Goal: Information Seeking & Learning: Learn about a topic

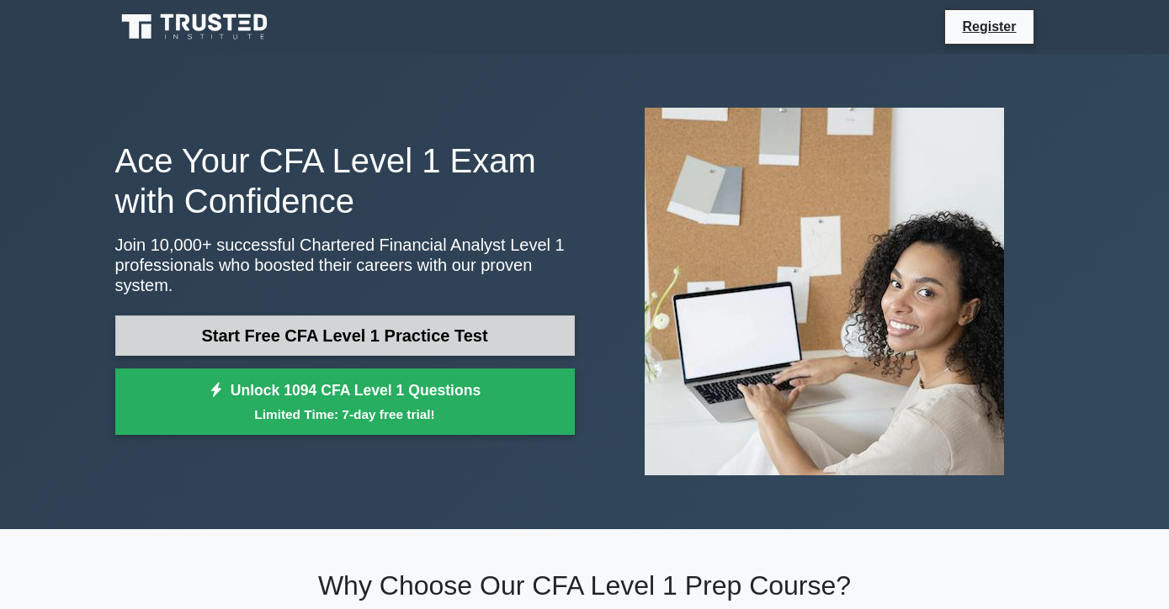
click at [485, 334] on link "Start Free CFA Level 1 Practice Test" at bounding box center [344, 336] width 459 height 40
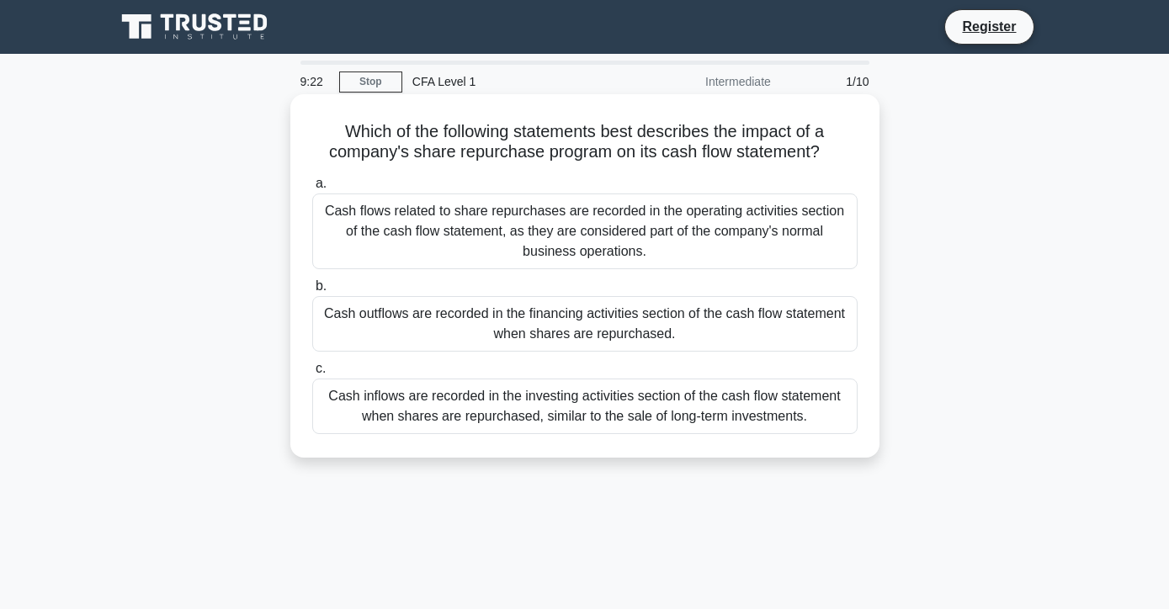
click at [752, 411] on div "Cash inflows are recorded in the investing activities section of the cash flow …" at bounding box center [584, 407] width 545 height 56
click at [312, 374] on input "c. Cash inflows are recorded in the investing activities section of the cash fl…" at bounding box center [312, 368] width 0 height 11
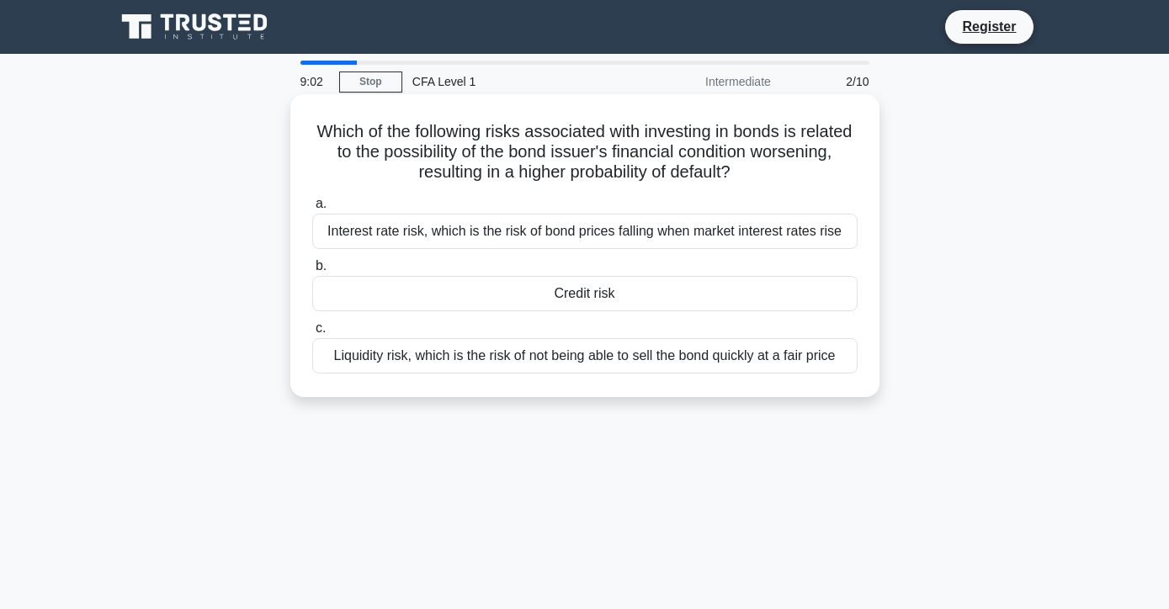
click at [634, 296] on div "Credit risk" at bounding box center [584, 293] width 545 height 35
click at [312, 272] on input "b. Credit risk" at bounding box center [312, 266] width 0 height 11
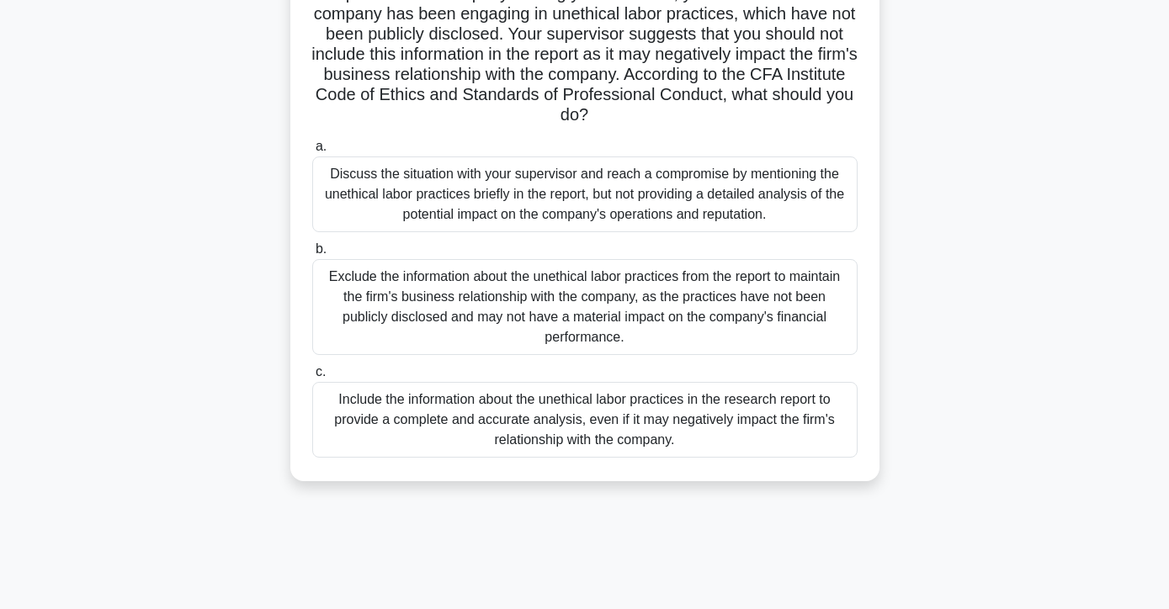
scroll to position [159, 0]
click at [799, 408] on div "Include the information about the unethical labor practices in the research rep…" at bounding box center [584, 419] width 545 height 76
click at [312, 377] on input "c. Include the information about the unethical labor practices in the research …" at bounding box center [312, 371] width 0 height 11
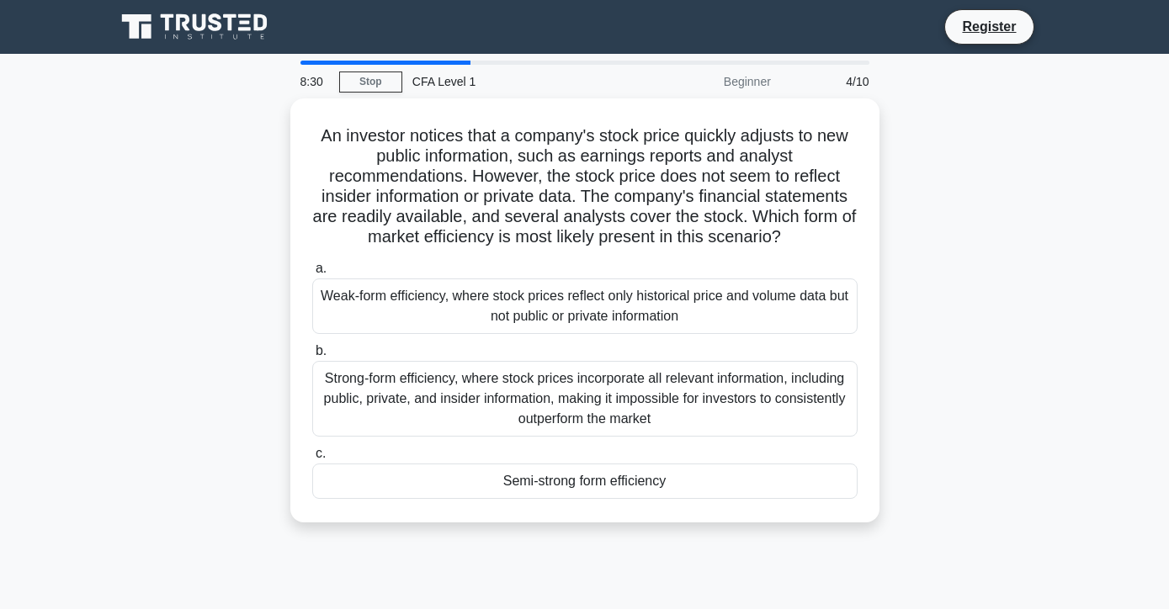
scroll to position [0, 0]
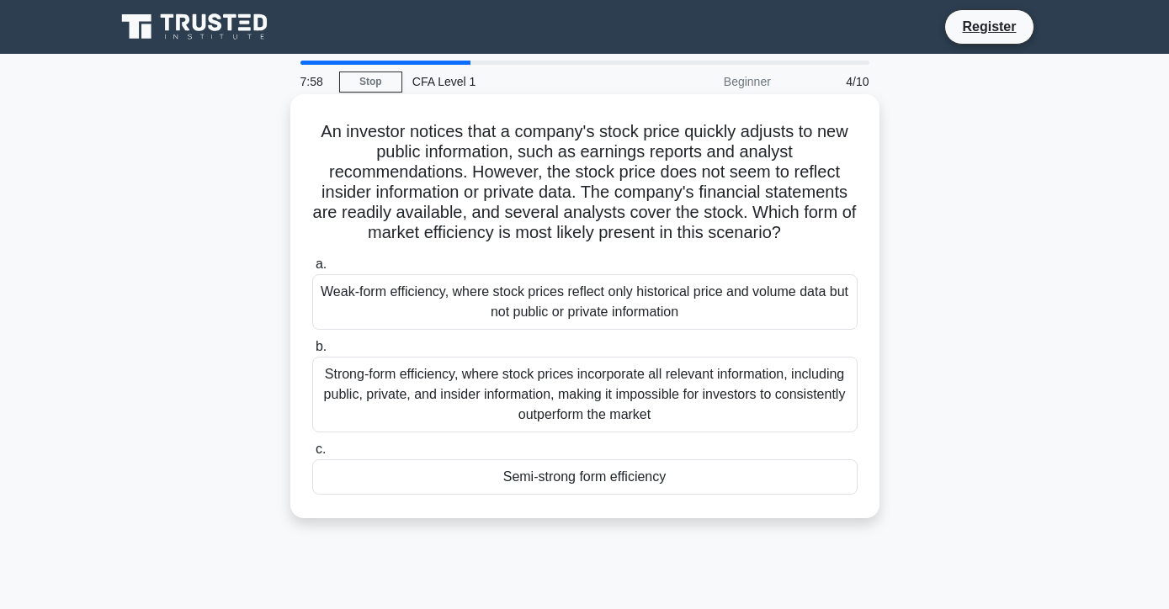
click at [666, 485] on div "Semi-strong form efficiency" at bounding box center [584, 476] width 545 height 35
click at [312, 455] on input "c. Semi-strong form efficiency" at bounding box center [312, 449] width 0 height 11
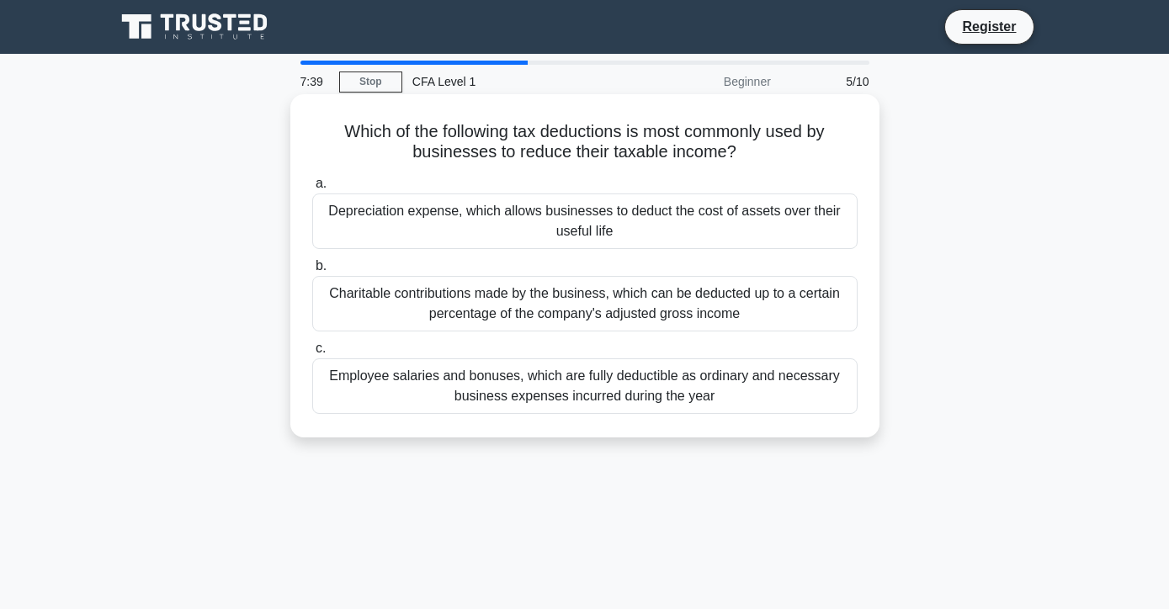
click at [676, 231] on div "Depreciation expense, which allows businesses to deduct the cost of assets over…" at bounding box center [584, 222] width 545 height 56
click at [312, 189] on input "a. Depreciation expense, which allows businesses to deduct the cost of assets o…" at bounding box center [312, 183] width 0 height 11
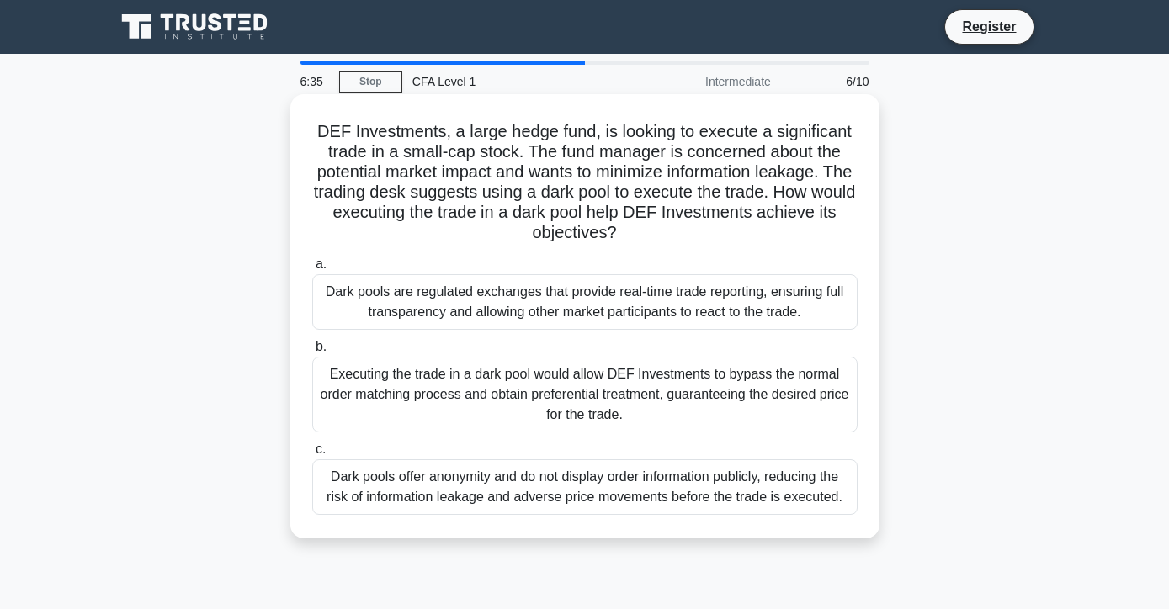
drag, startPoint x: 693, startPoint y: 489, endPoint x: 683, endPoint y: 442, distance: 48.2
click at [683, 442] on label "c. Dark pools offer anonymity and do not display order information publicly, re…" at bounding box center [584, 477] width 545 height 76
click at [312, 444] on input "c. Dark pools offer anonymity and do not display order information publicly, re…" at bounding box center [312, 449] width 0 height 11
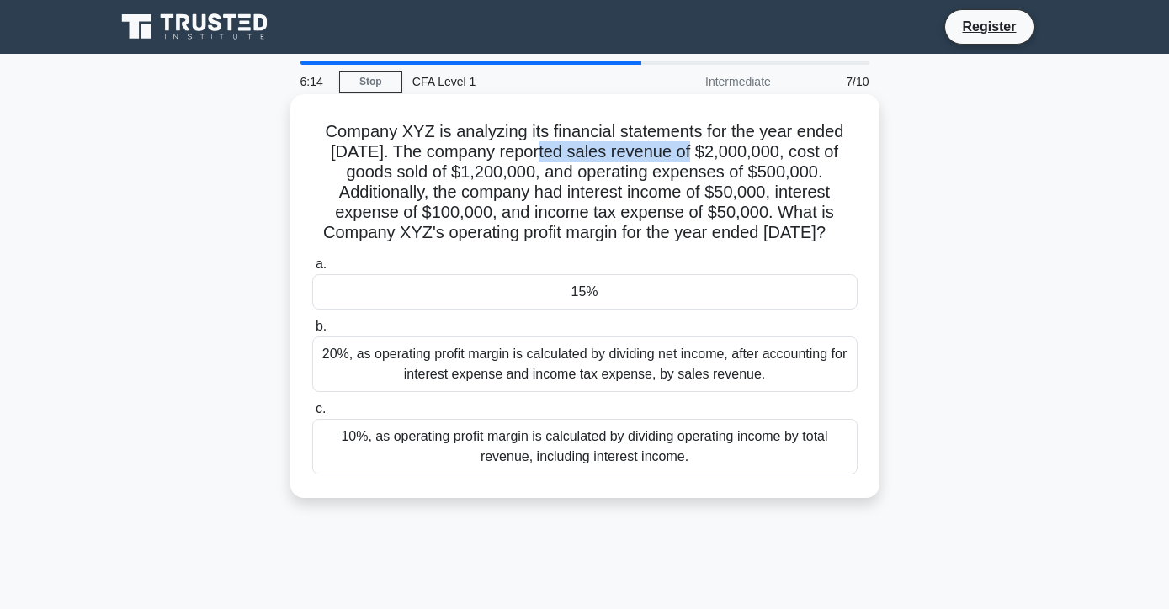
drag, startPoint x: 639, startPoint y: 162, endPoint x: 522, endPoint y: 161, distance: 116.1
click at [524, 161] on h5 "Company XYZ is analyzing its financial statements for the year ended December 3…" at bounding box center [584, 182] width 549 height 123
click at [560, 206] on h5 "Company XYZ is analyzing its financial statements for the year ended December 3…" at bounding box center [584, 182] width 549 height 123
click at [569, 163] on h5 "Company XYZ is analyzing its financial statements for the year ended December 3…" at bounding box center [584, 182] width 549 height 123
click at [650, 463] on div "10%, as operating profit margin is calculated by dividing operating income by t…" at bounding box center [584, 447] width 545 height 56
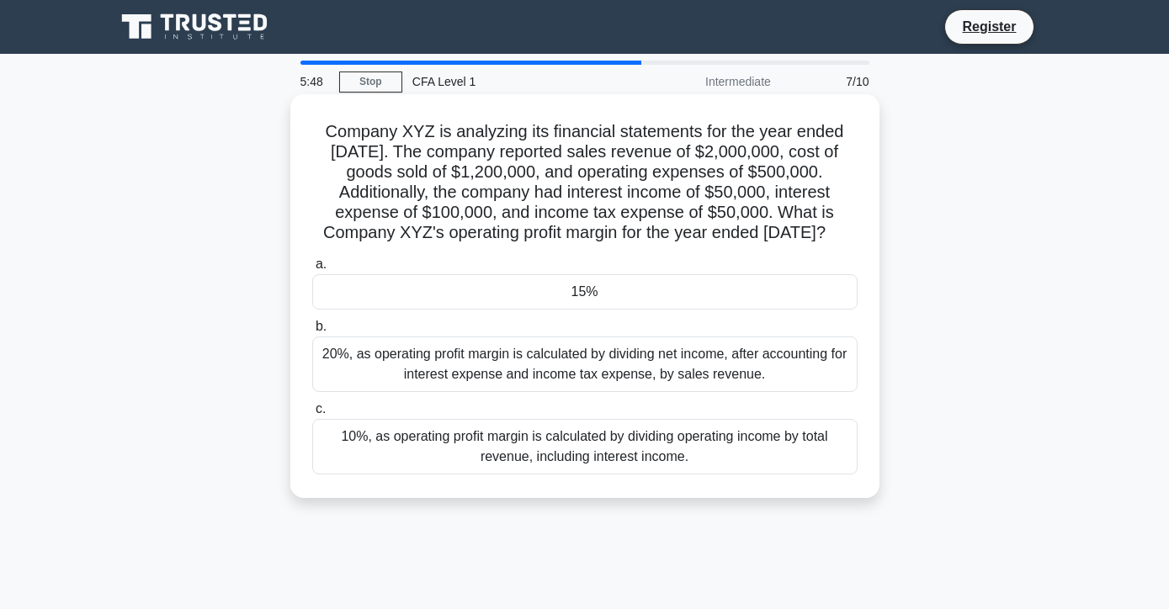
click at [312, 415] on input "c. 10%, as operating profit margin is calculated by dividing operating income b…" at bounding box center [312, 409] width 0 height 11
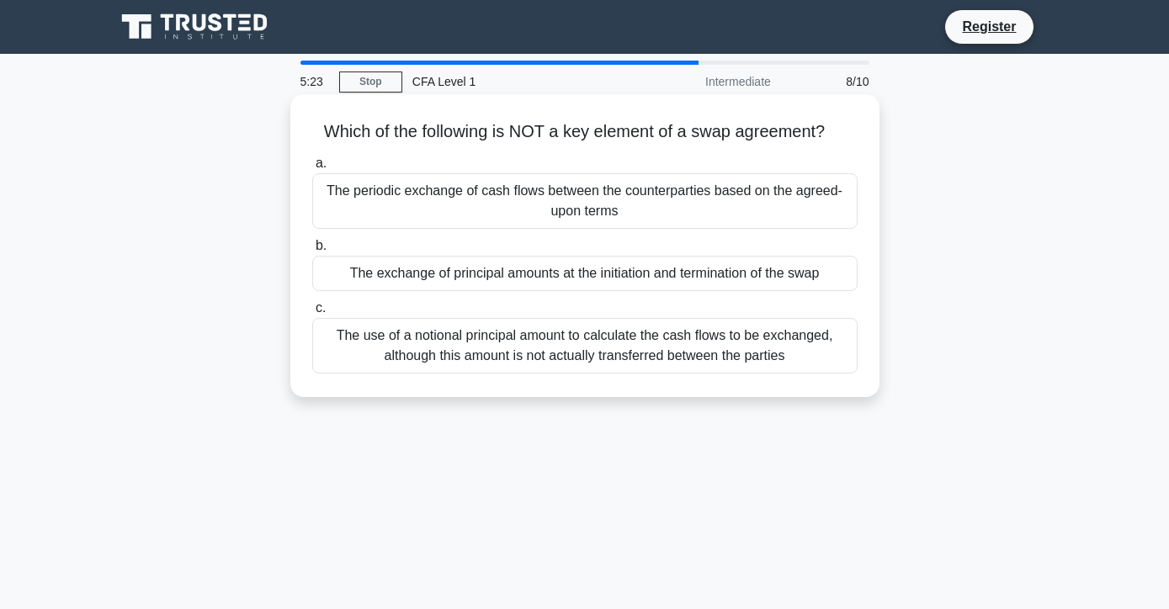
click at [615, 278] on div "The exchange of principal amounts at the initiation and termination of the swap" at bounding box center [584, 273] width 545 height 35
click at [312, 252] on input "b. The exchange of principal amounts at the initiation and termination of the s…" at bounding box center [312, 246] width 0 height 11
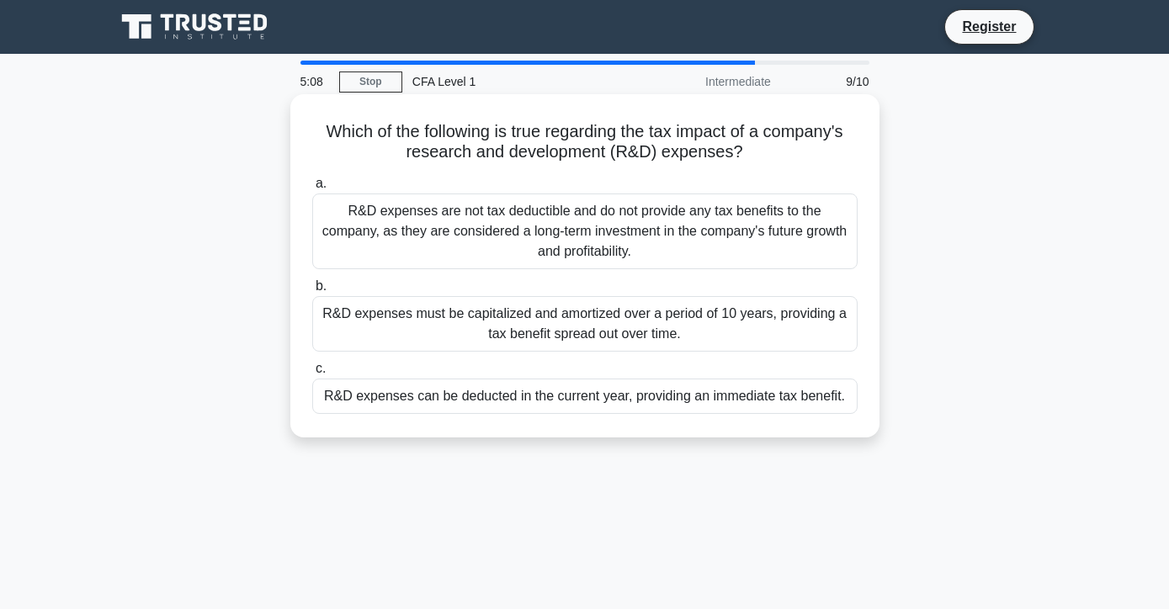
click at [761, 223] on div "R&D expenses are not tax deductible and do not provide any tax benefits to the …" at bounding box center [584, 232] width 545 height 76
click at [312, 189] on input "a. R&D expenses are not tax deductible and do not provide any tax benefits to t…" at bounding box center [312, 183] width 0 height 11
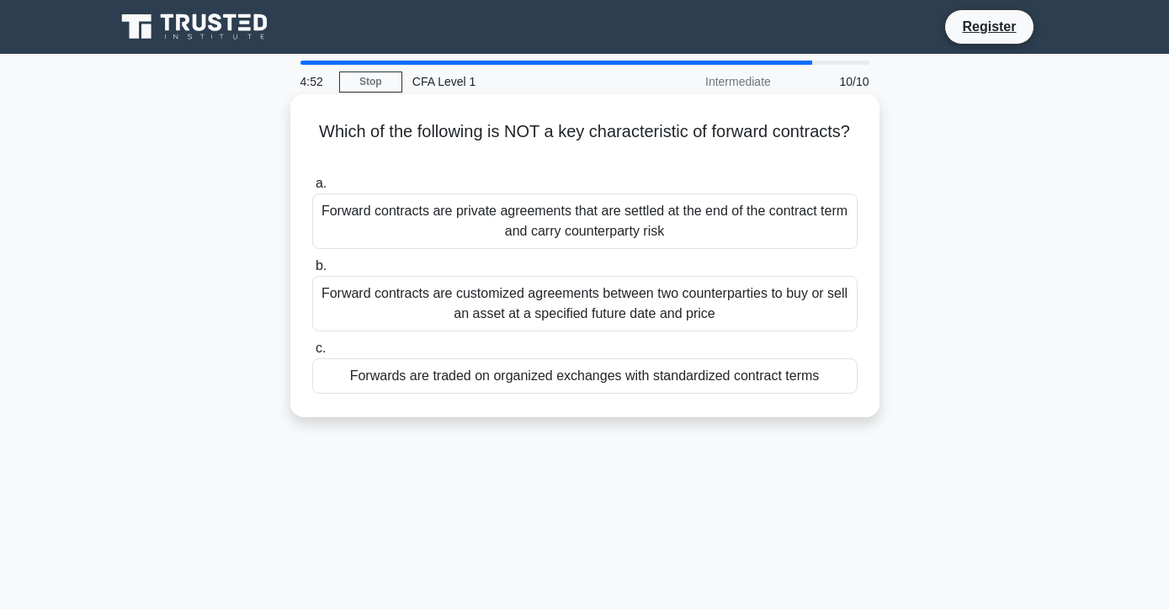
click at [772, 309] on div "Forward contracts are customized agreements between two counterparties to buy o…" at bounding box center [584, 304] width 545 height 56
click at [312, 272] on input "b. Forward contracts are customized agreements between two counterparties to bu…" at bounding box center [312, 266] width 0 height 11
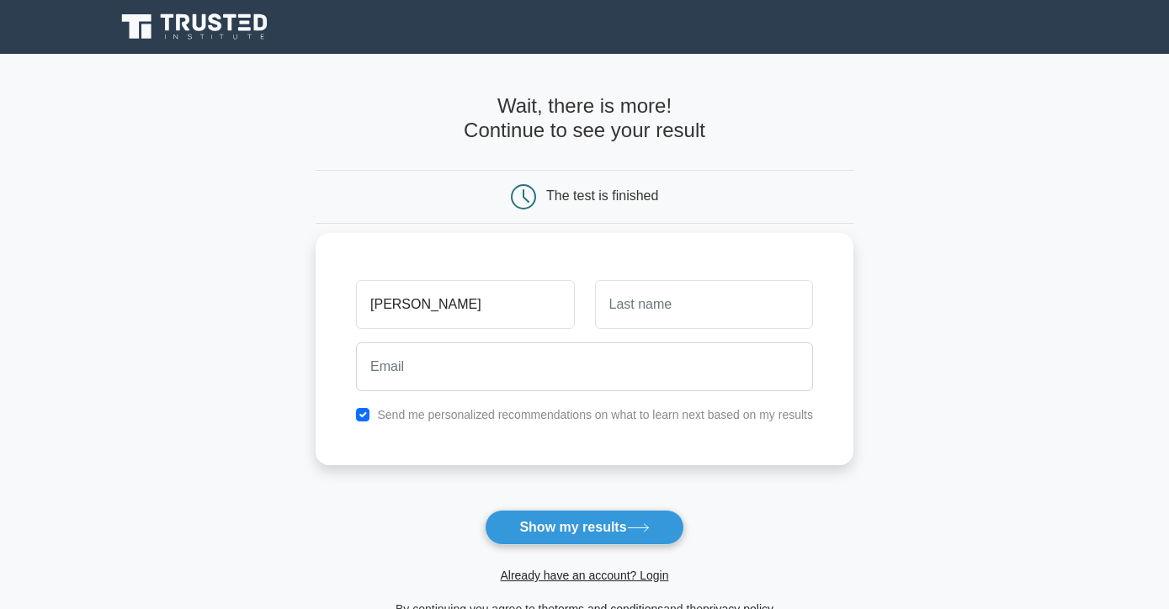
type input "[PERSON_NAME]"
click at [703, 315] on input "text" at bounding box center [704, 304] width 218 height 49
type input "[PERSON_NAME]"
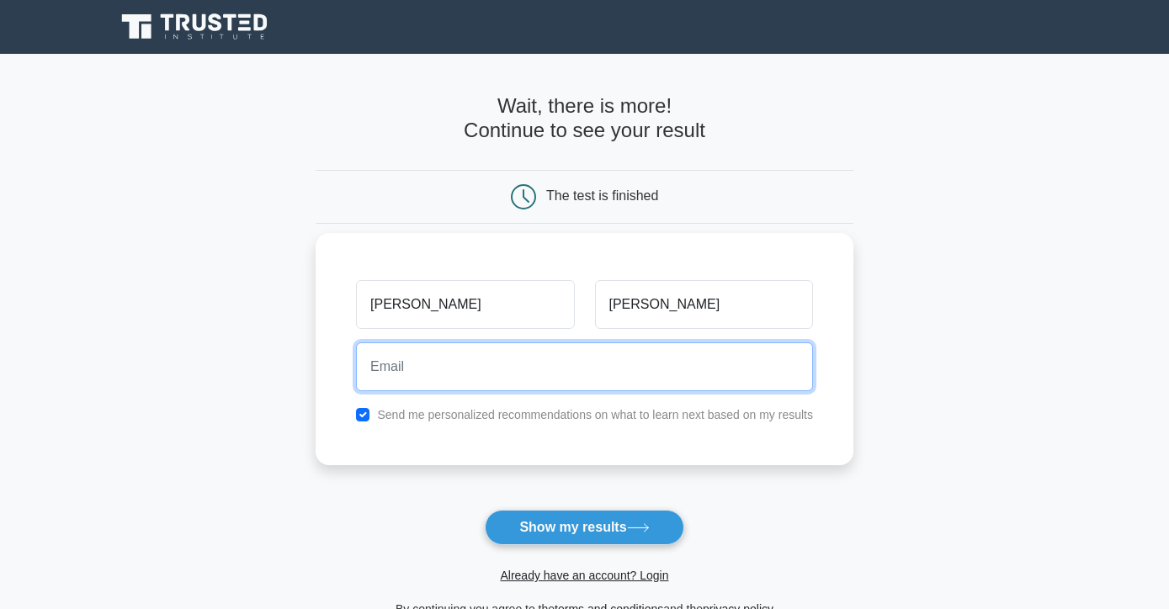
click at [509, 374] on input "email" at bounding box center [584, 366] width 457 height 49
type input "[EMAIL_ADDRESS][DOMAIN_NAME]"
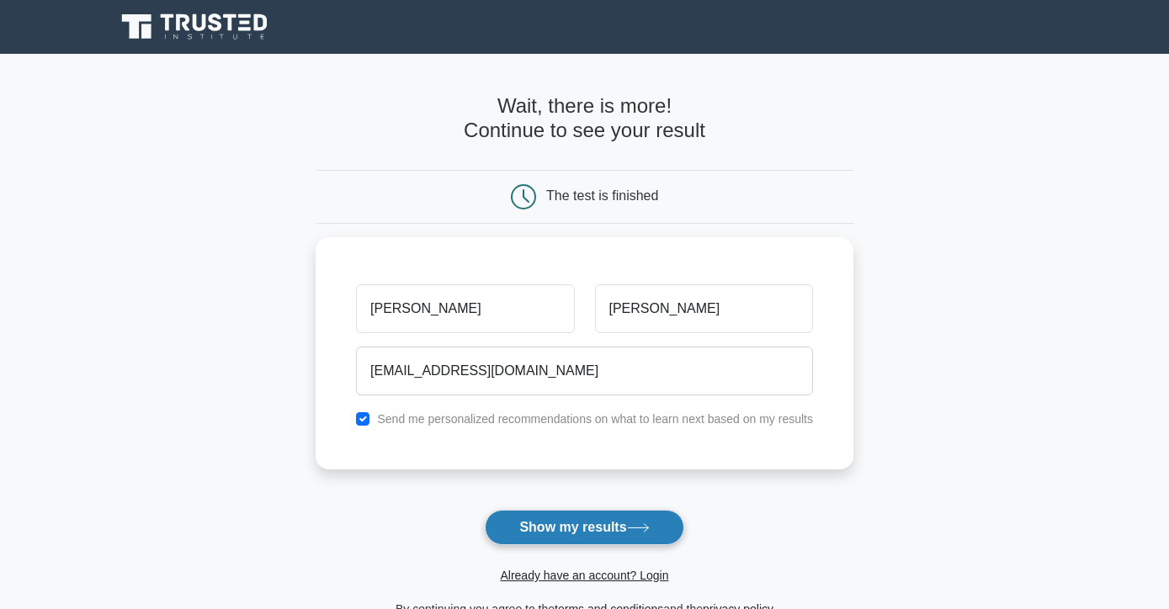
click at [580, 523] on button "Show my results" at bounding box center [584, 527] width 199 height 35
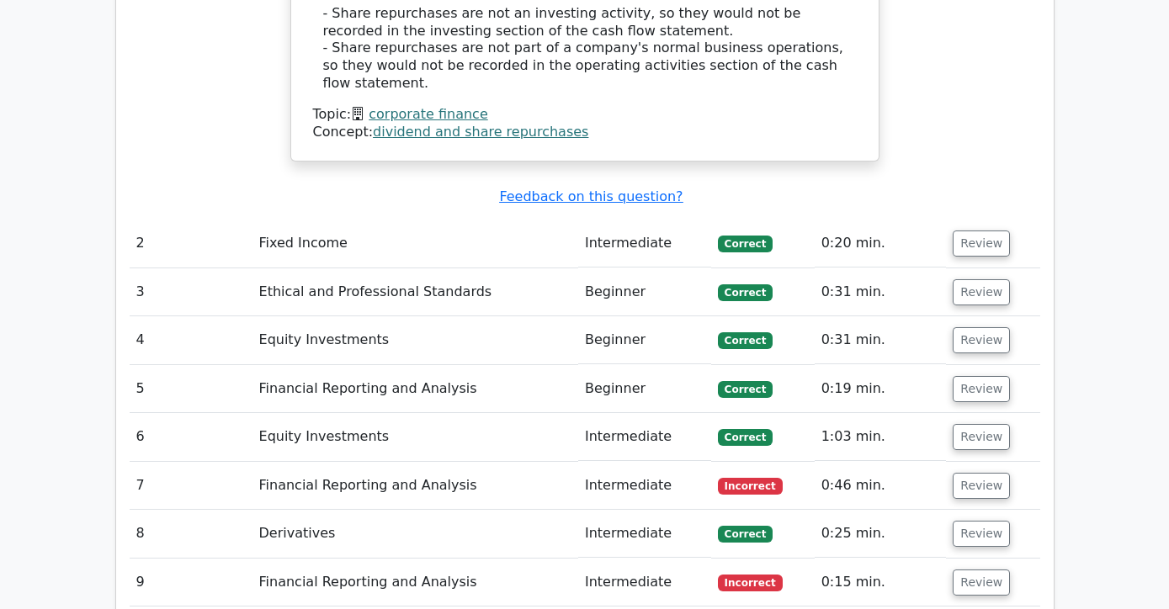
scroll to position [1954, 0]
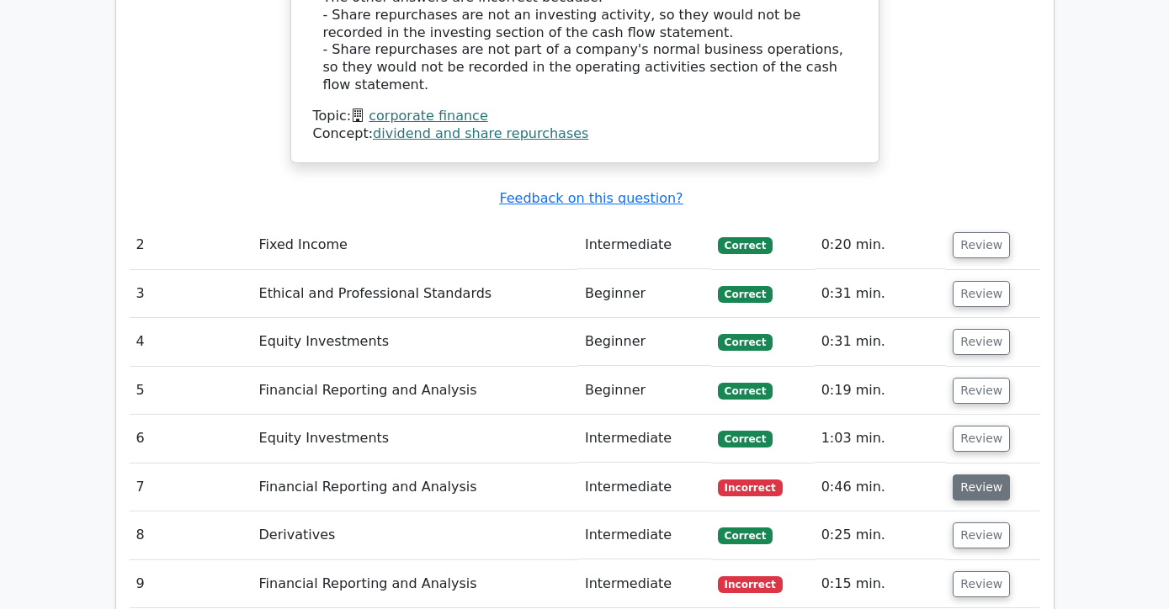
click at [985, 475] on button "Review" at bounding box center [980, 488] width 57 height 26
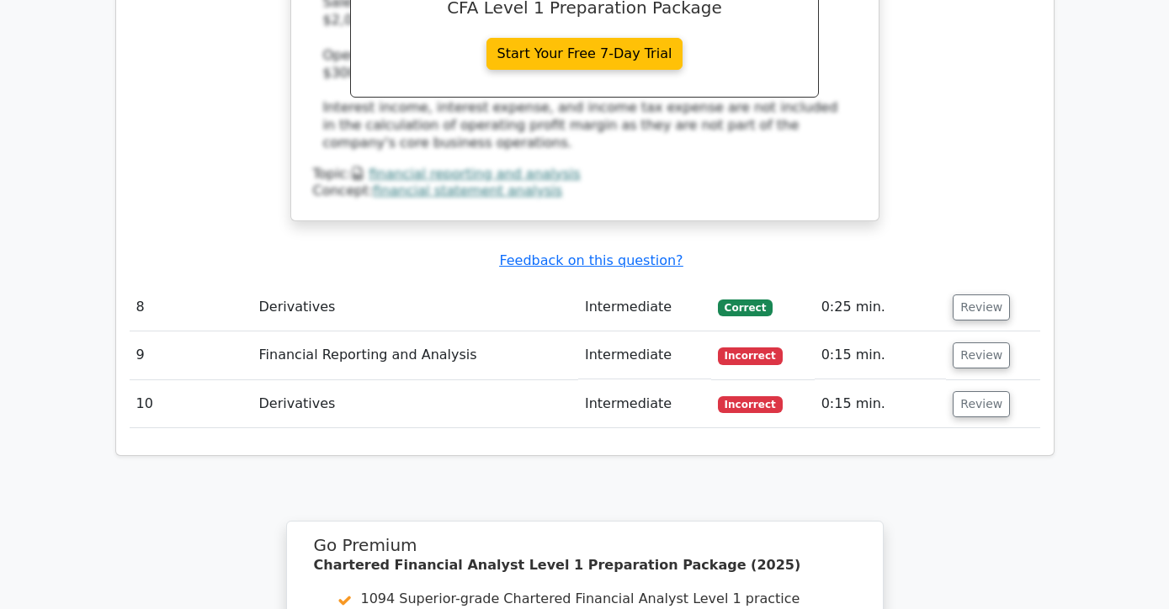
scroll to position [2992, 0]
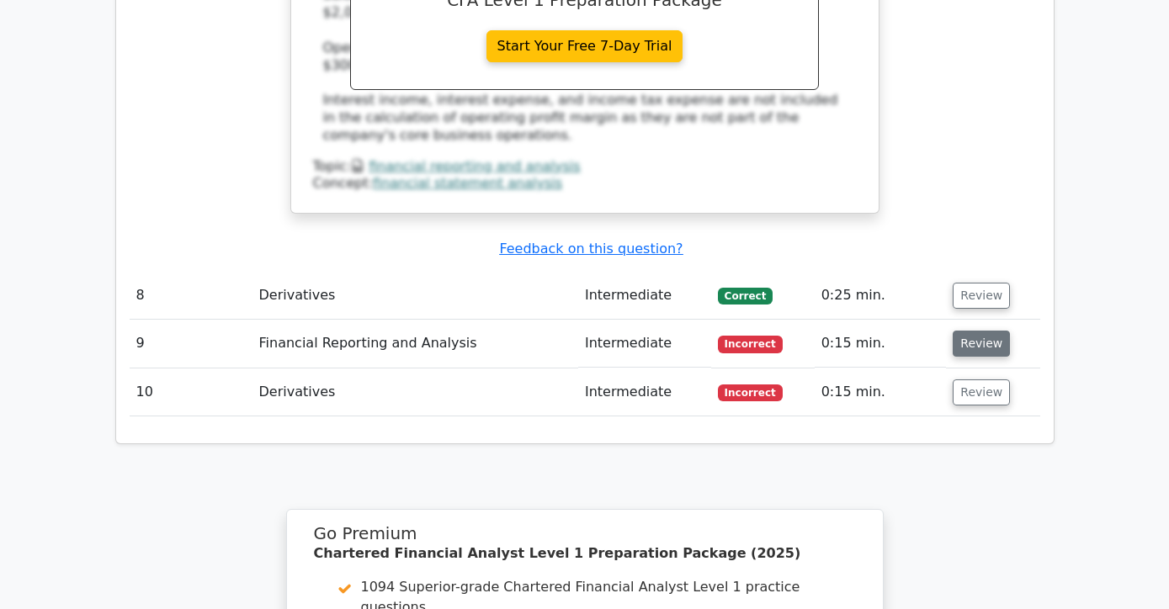
click at [957, 331] on button "Review" at bounding box center [980, 344] width 57 height 26
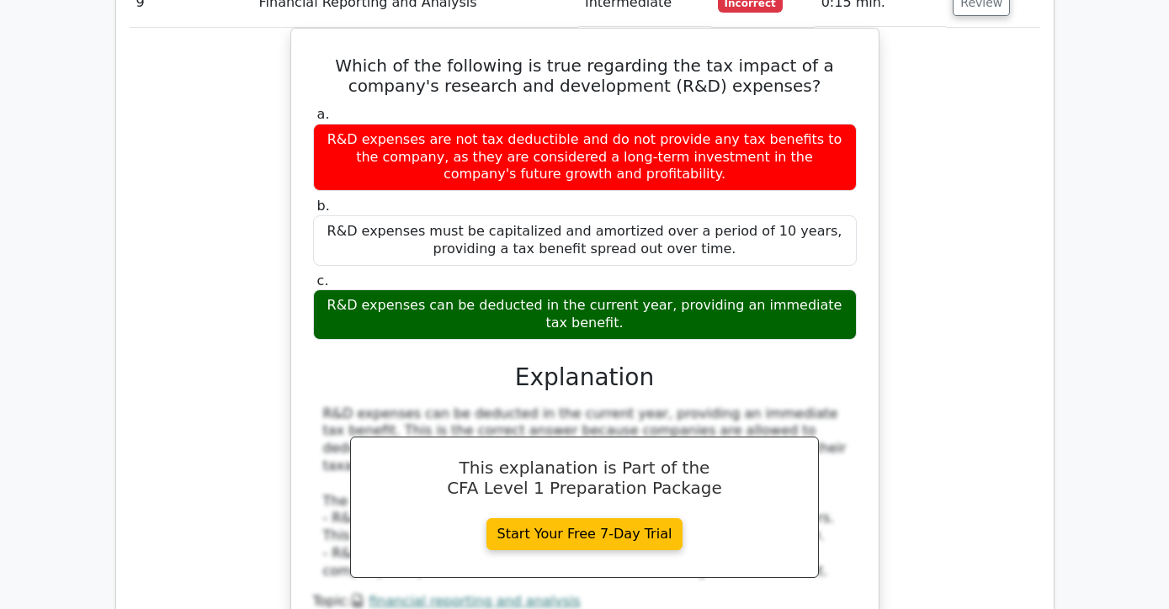
scroll to position [3581, 0]
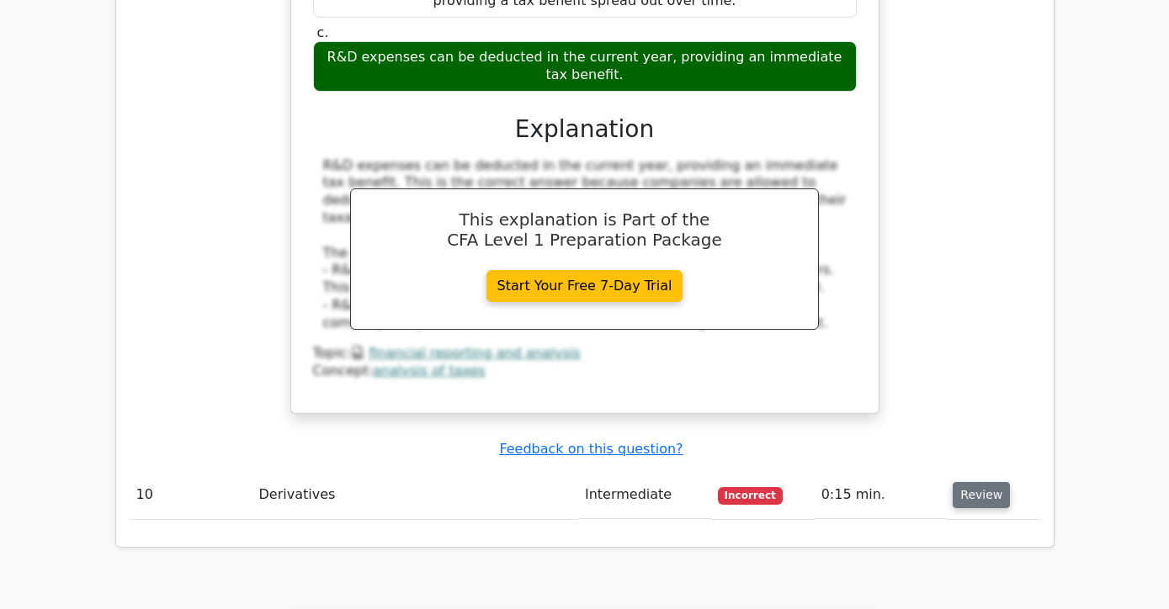
click at [977, 482] on button "Review" at bounding box center [980, 495] width 57 height 26
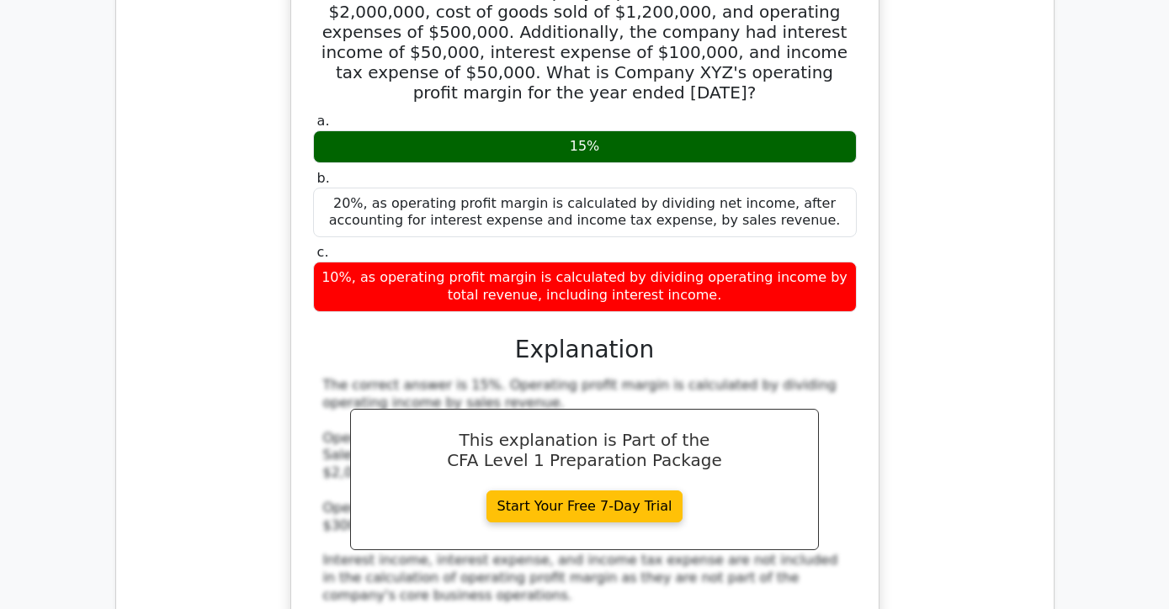
scroll to position [2405, 0]
